Goal: Navigation & Orientation: Find specific page/section

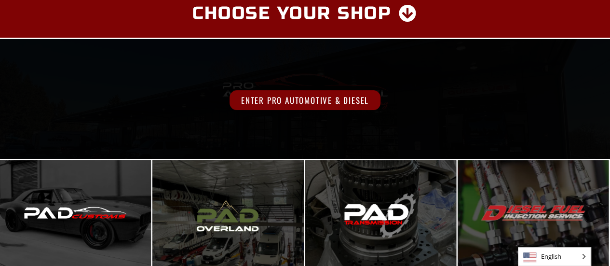
scroll to position [39, 0]
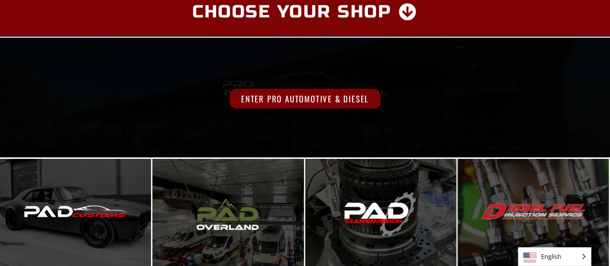
click at [314, 102] on span "Enter Pro Automotive & Diesel" at bounding box center [304, 99] width 151 height 20
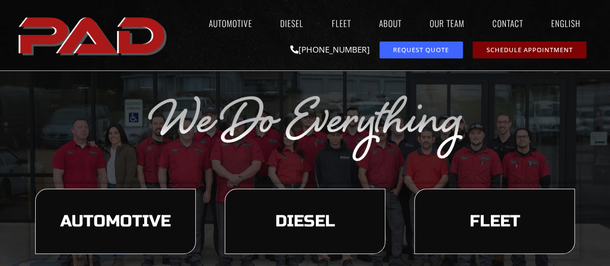
scroll to position [39, 0]
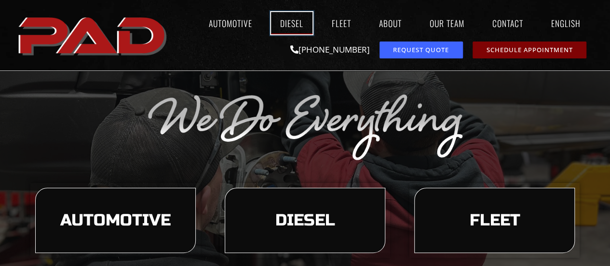
click at [297, 24] on link "Diesel" at bounding box center [291, 23] width 41 height 22
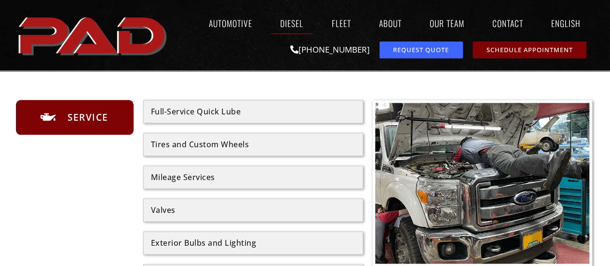
scroll to position [520, 0]
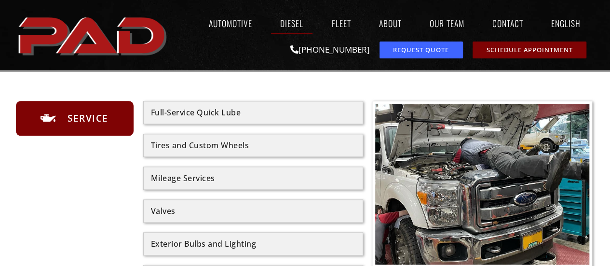
click at [165, 143] on div "Tires and Custom Wheels" at bounding box center [253, 145] width 204 height 8
click at [221, 141] on div "Tires and Custom Wheels" at bounding box center [253, 145] width 204 height 8
click at [114, 110] on li "Service" at bounding box center [75, 117] width 108 height 15
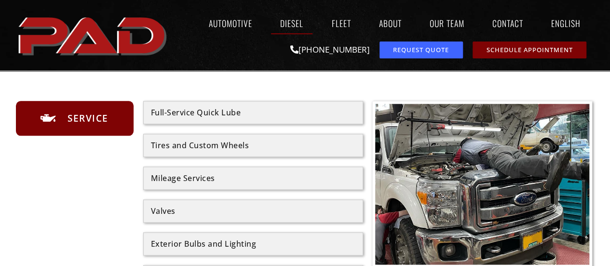
click at [89, 117] on span "Service" at bounding box center [86, 117] width 43 height 15
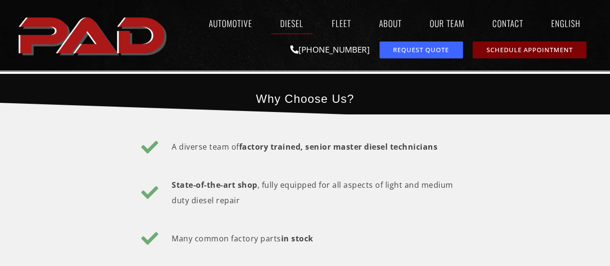
scroll to position [1754, 0]
